Goal: Transaction & Acquisition: Subscribe to service/newsletter

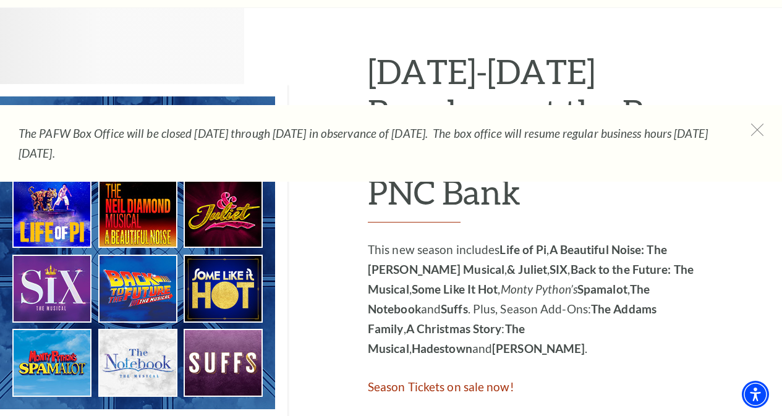
scroll to position [606, 0]
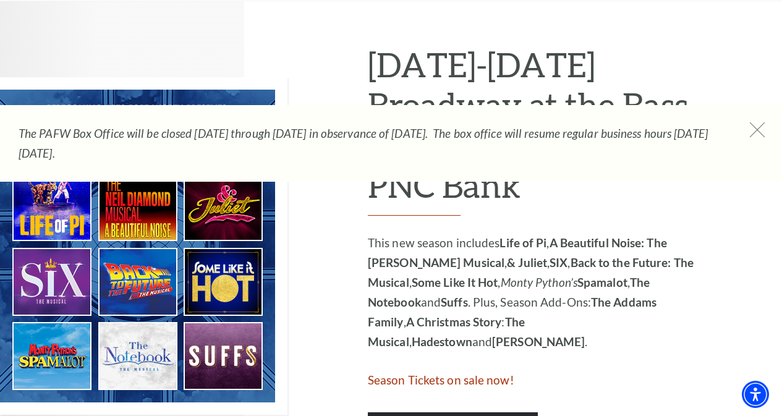
click at [755, 129] on icon at bounding box center [757, 129] width 15 height 15
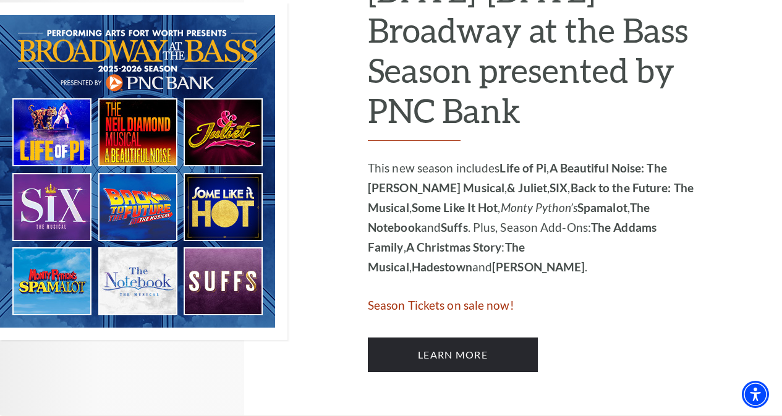
scroll to position [680, 0]
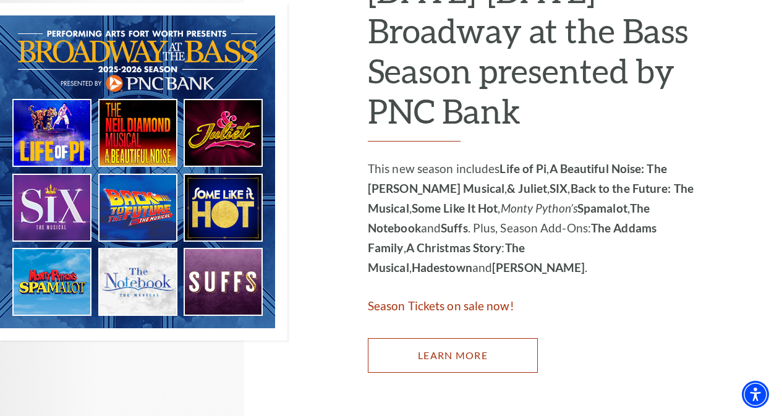
click at [455, 359] on link "Learn More" at bounding box center [453, 355] width 170 height 35
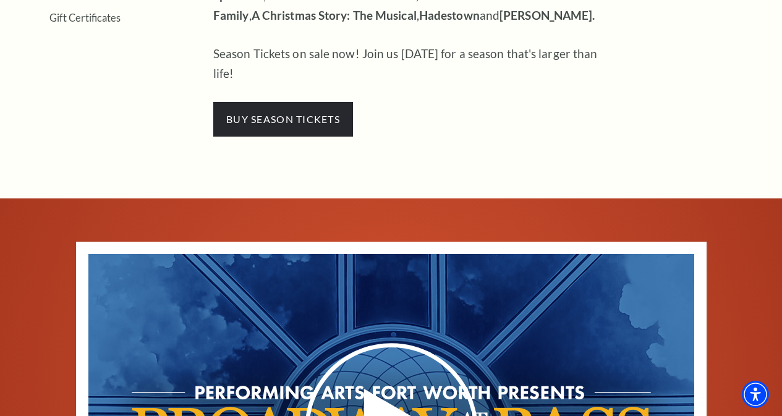
scroll to position [383, 0]
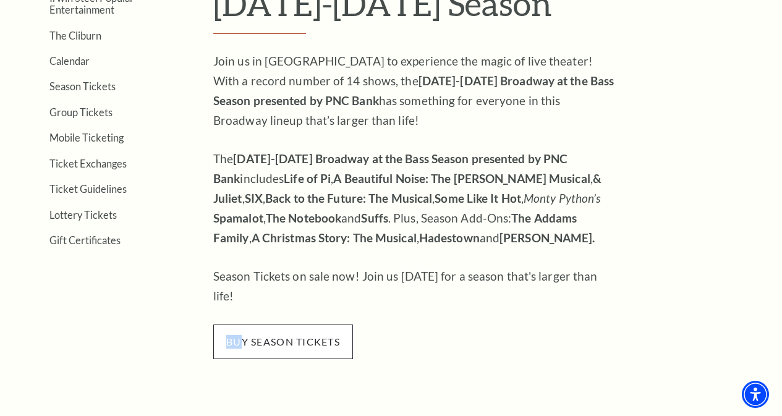
drag, startPoint x: 221, startPoint y: 306, endPoint x: 243, endPoint y: 322, distance: 27.8
click at [243, 322] on div "Join us in Fort Worth to experience the magic of live theater! With a record nu…" at bounding box center [414, 205] width 402 height 308
click at [243, 325] on span "buy season tickets" at bounding box center [283, 342] width 140 height 35
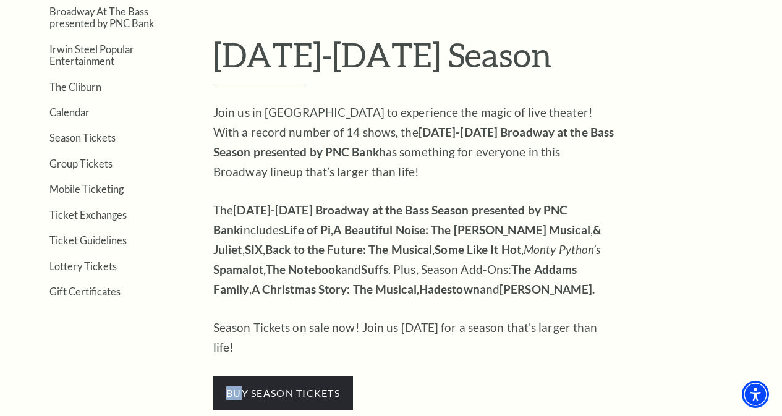
scroll to position [326, 0]
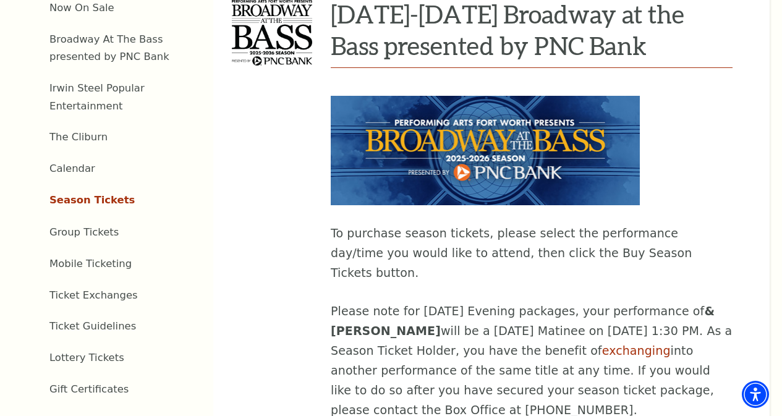
scroll to position [479, 0]
